Goal: Find specific page/section: Find specific page/section

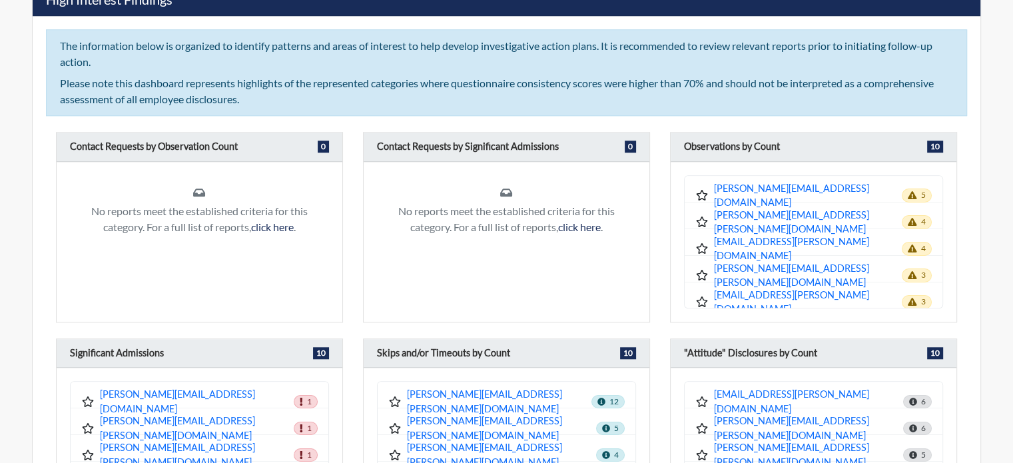
scroll to position [1132, 0]
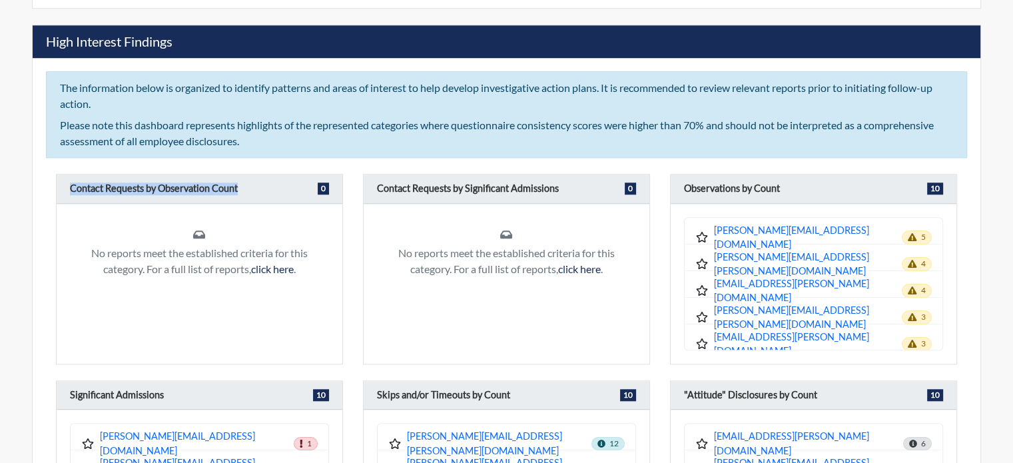
drag, startPoint x: 72, startPoint y: 185, endPoint x: 240, endPoint y: 193, distance: 168.1
click at [240, 193] on div "Contact Requests by Observation Count 0" at bounding box center [200, 189] width 286 height 29
copy h6 "Contact Requests by Observation Count"
click at [472, 184] on h6 "Contact Requests by Significant Admissions" at bounding box center [468, 189] width 182 height 13
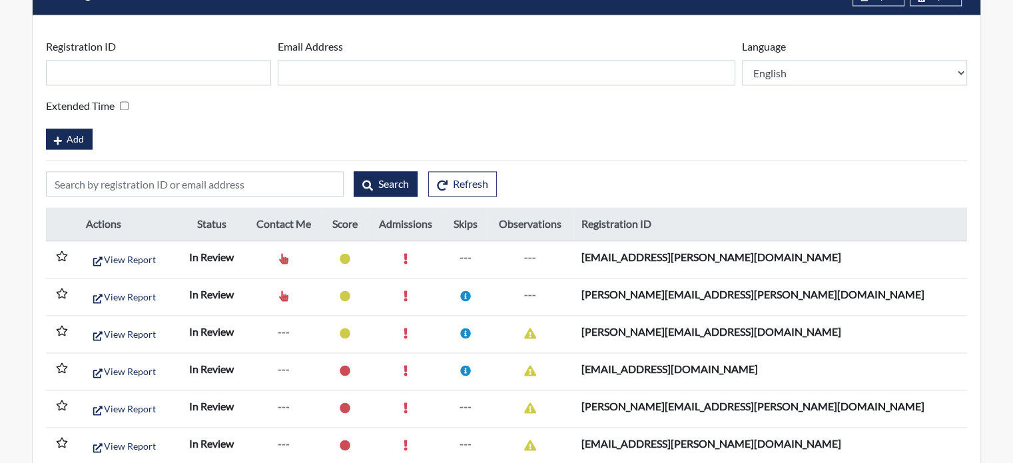
scroll to position [2065, 0]
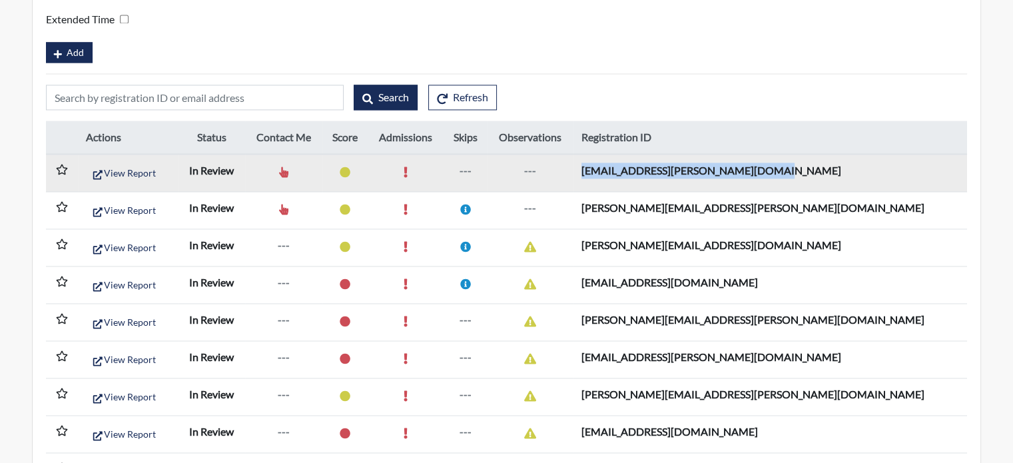
drag, startPoint x: 891, startPoint y: 165, endPoint x: 712, endPoint y: 169, distance: 179.2
click at [712, 169] on td "[EMAIL_ADDRESS][PERSON_NAME][DOMAIN_NAME]" at bounding box center [771, 173] width 394 height 38
copy td "[EMAIL_ADDRESS][PERSON_NAME][DOMAIN_NAME]"
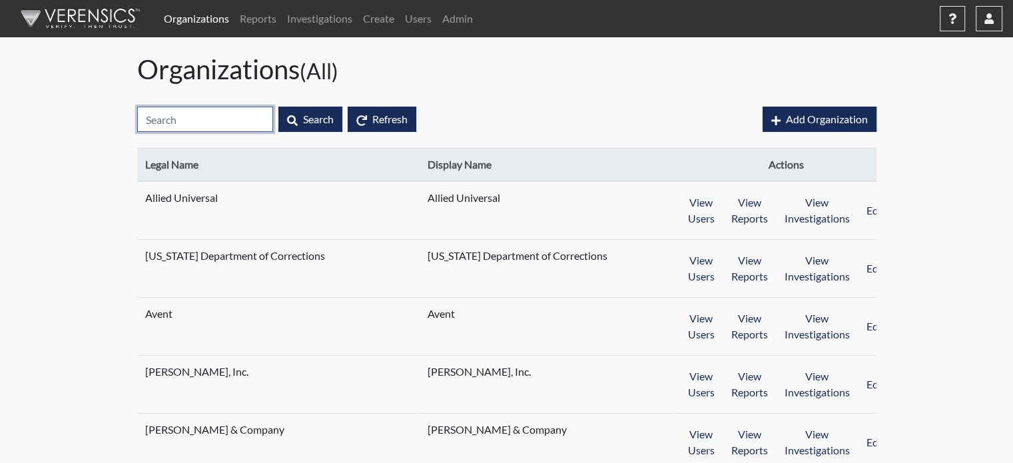
click at [201, 119] on input "text" at bounding box center [205, 119] width 136 height 25
paste input "mark.a.cumberledge@store.lowes.com"
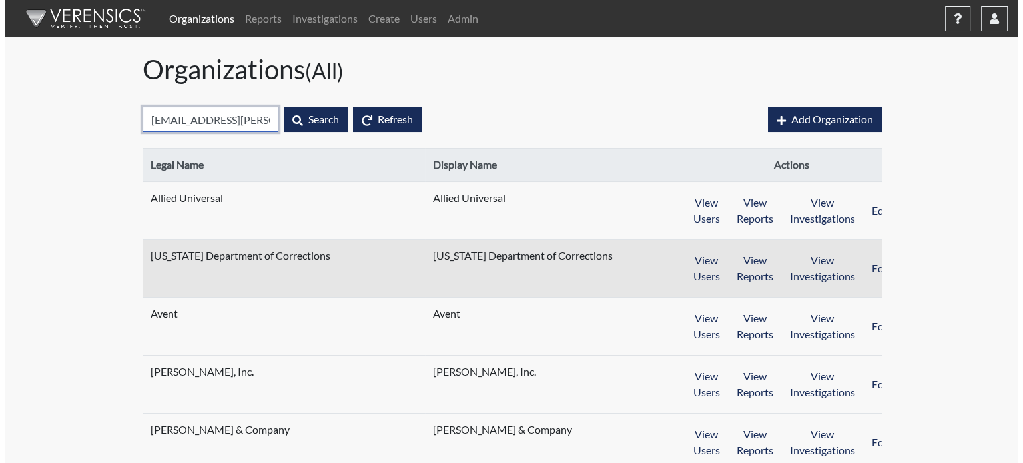
scroll to position [0, 63]
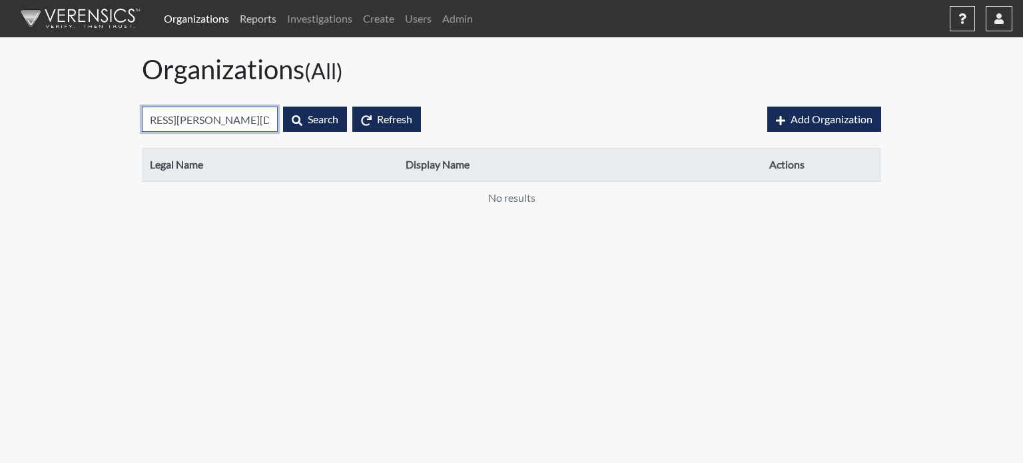
type input "mark.a.cumberledge@store.lowes.com"
click at [263, 14] on link "Reports" at bounding box center [257, 18] width 47 height 27
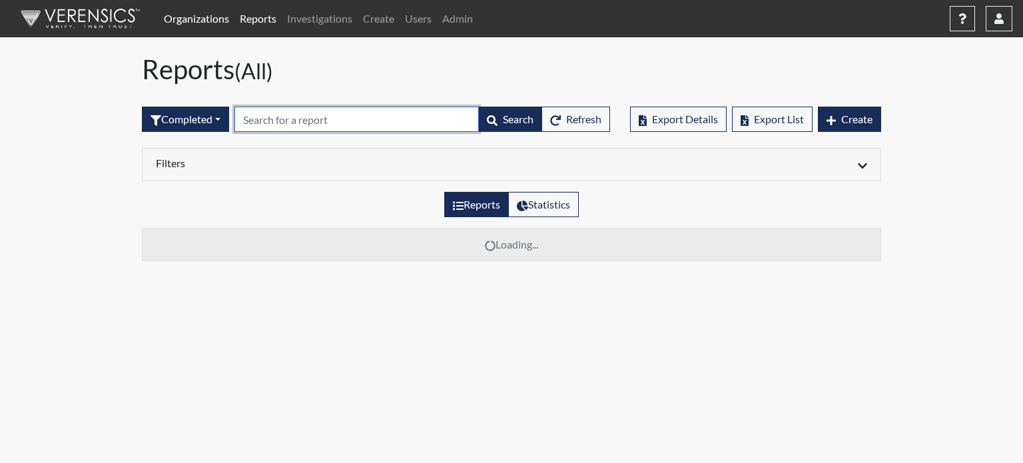
click at [272, 121] on input "text" at bounding box center [356, 119] width 244 height 25
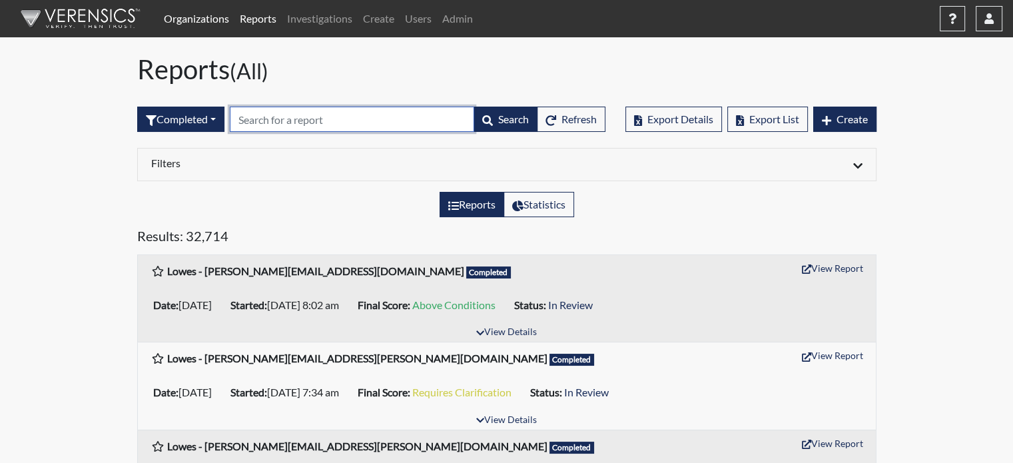
paste input "[EMAIL_ADDRESS][PERSON_NAME][DOMAIN_NAME]"
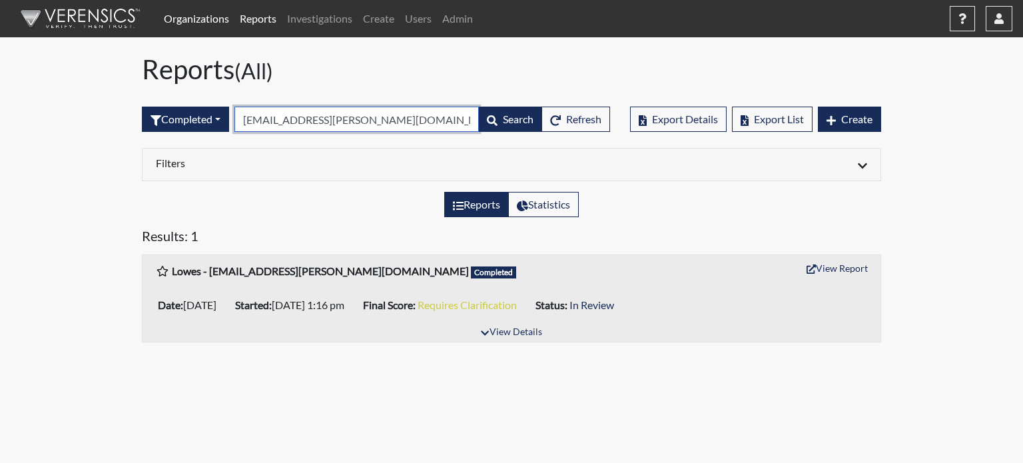
type input "[EMAIL_ADDRESS][PERSON_NAME][DOMAIN_NAME]"
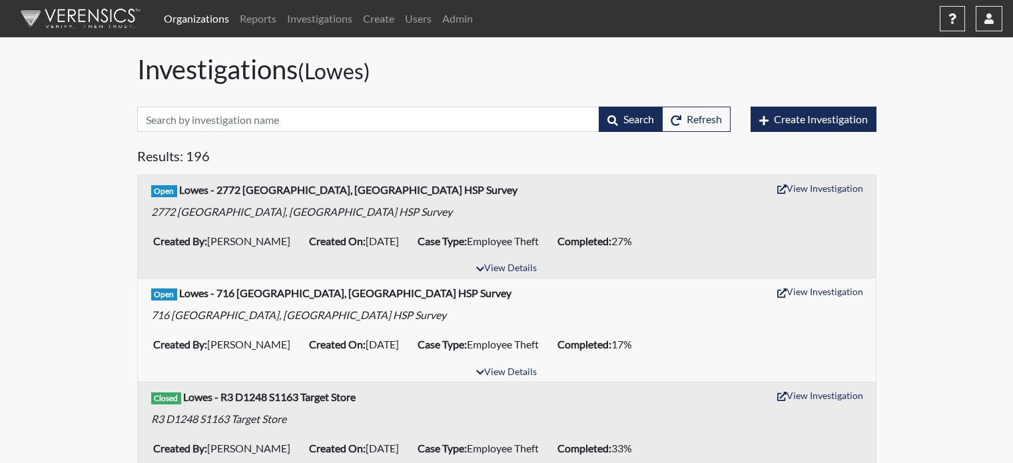
scroll to position [600, 0]
